Goal: Information Seeking & Learning: Learn about a topic

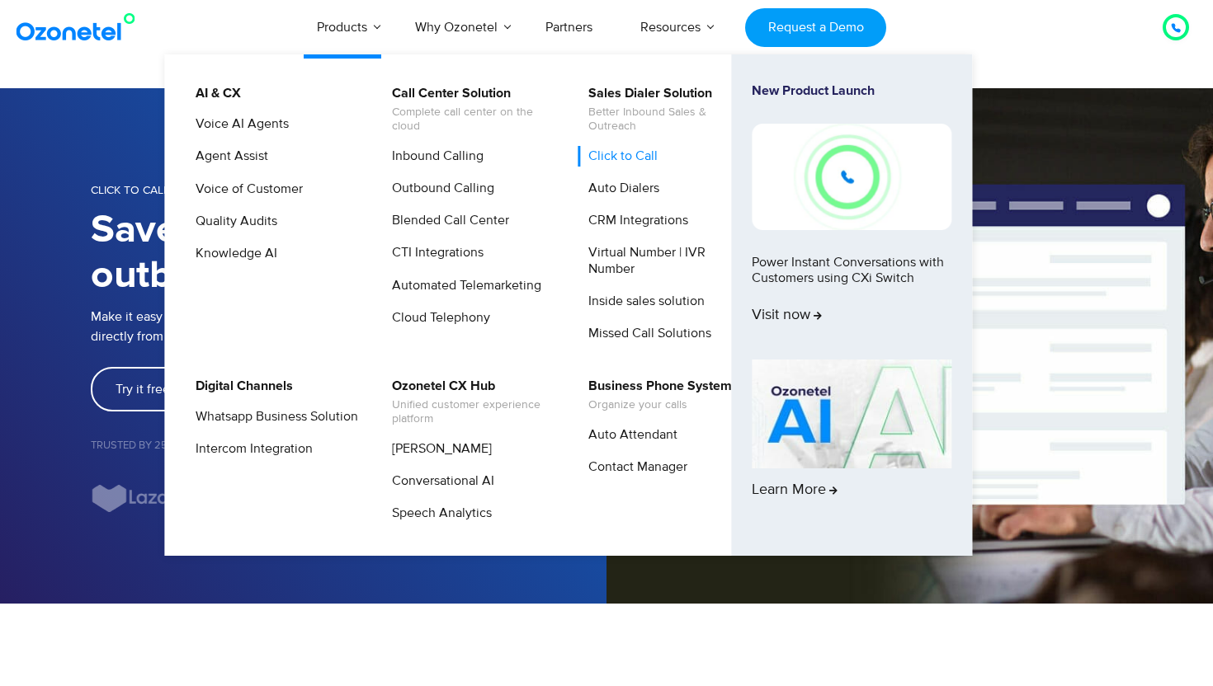
click at [615, 162] on link "Click to Call" at bounding box center [619, 156] width 83 height 21
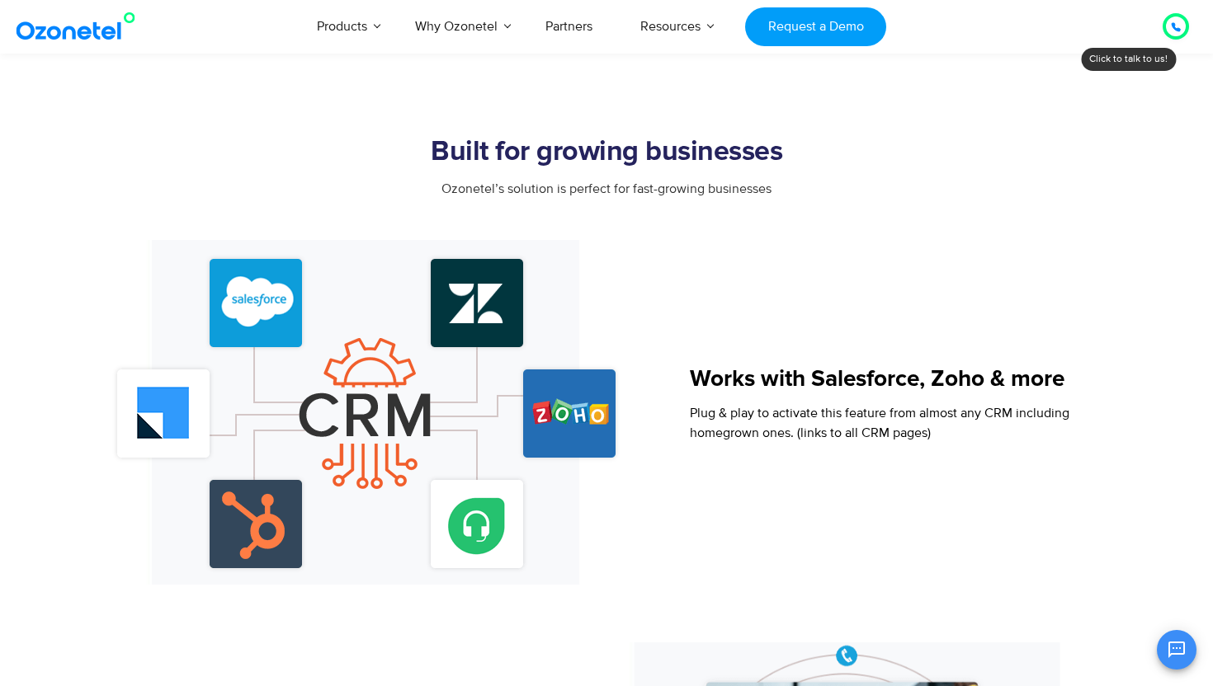
scroll to position [1356, 0]
click at [461, 471] on img at bounding box center [366, 411] width 524 height 345
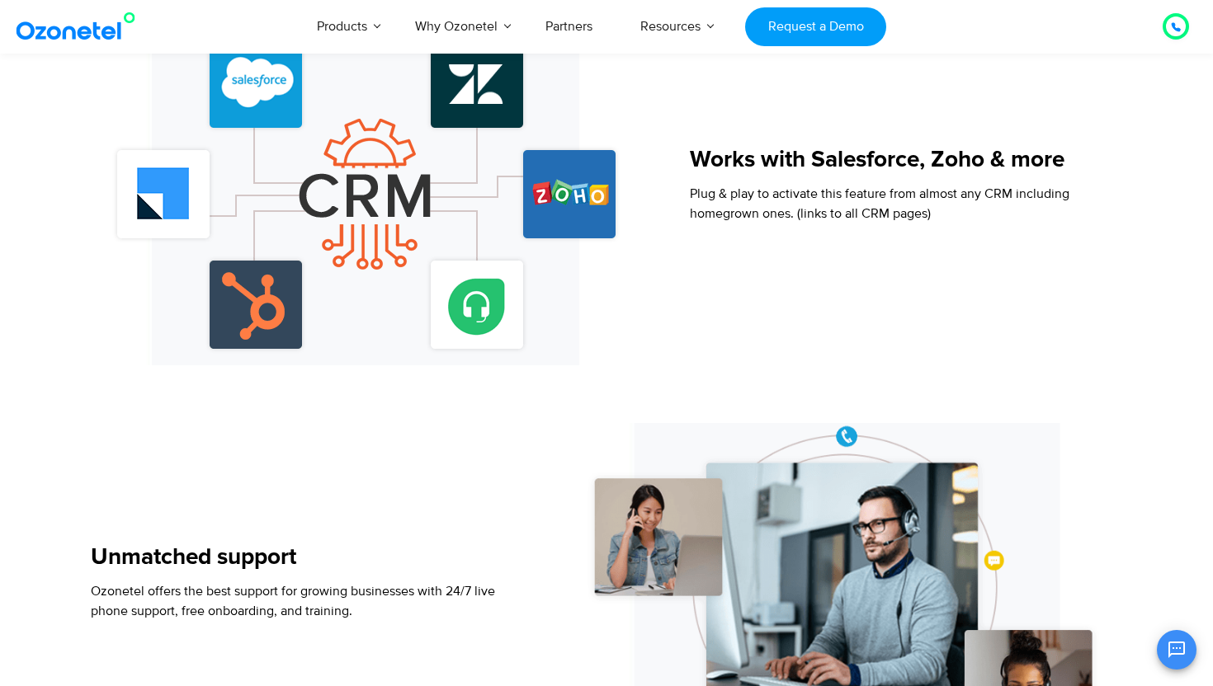
scroll to position [1569, 0]
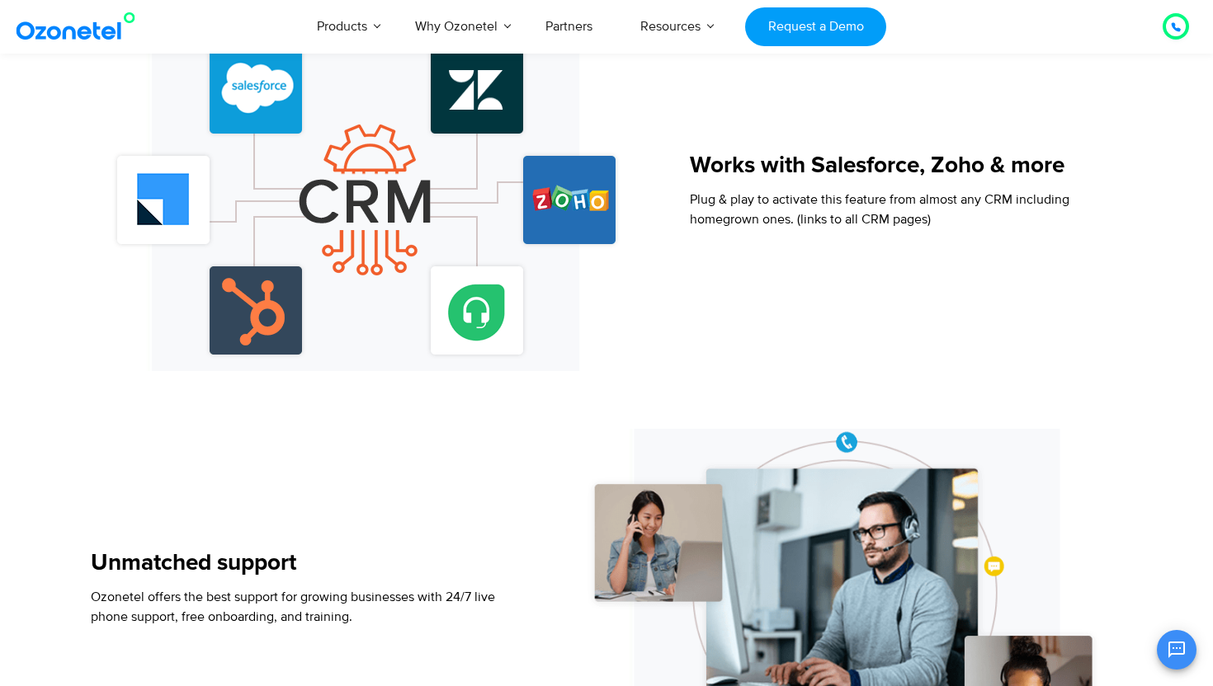
click at [860, 222] on span "Plug & play to activate this feature from almost any CRM including homegrown on…" at bounding box center [880, 209] width 380 height 36
click at [910, 191] on p "Plug & play to activate this feature from almost any CRM including homegrown on…" at bounding box center [880, 210] width 380 height 40
click at [901, 172] on h5 "Works with Salesforce, Zoho & more" at bounding box center [880, 165] width 380 height 23
click at [603, 194] on img at bounding box center [366, 198] width 524 height 345
click at [465, 276] on img at bounding box center [366, 198] width 524 height 345
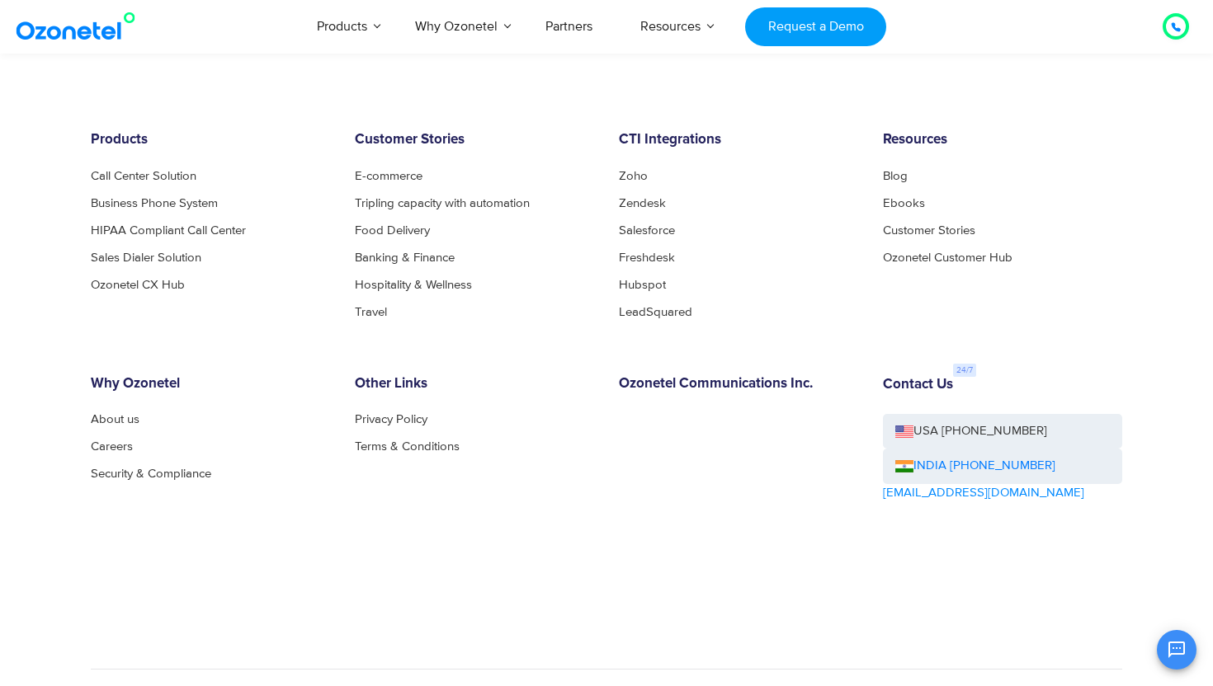
scroll to position [3969, 0]
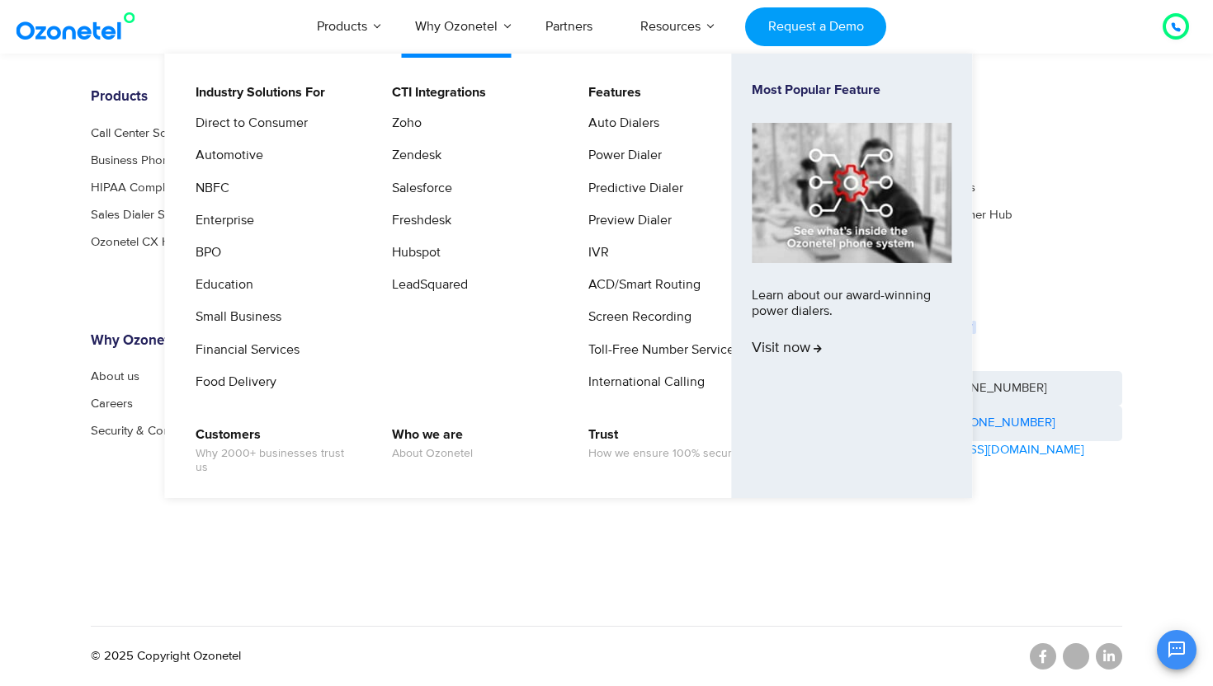
click at [450, 35] on link "Why Ozonetel" at bounding box center [456, 26] width 130 height 54
